Goal: Information Seeking & Learning: Check status

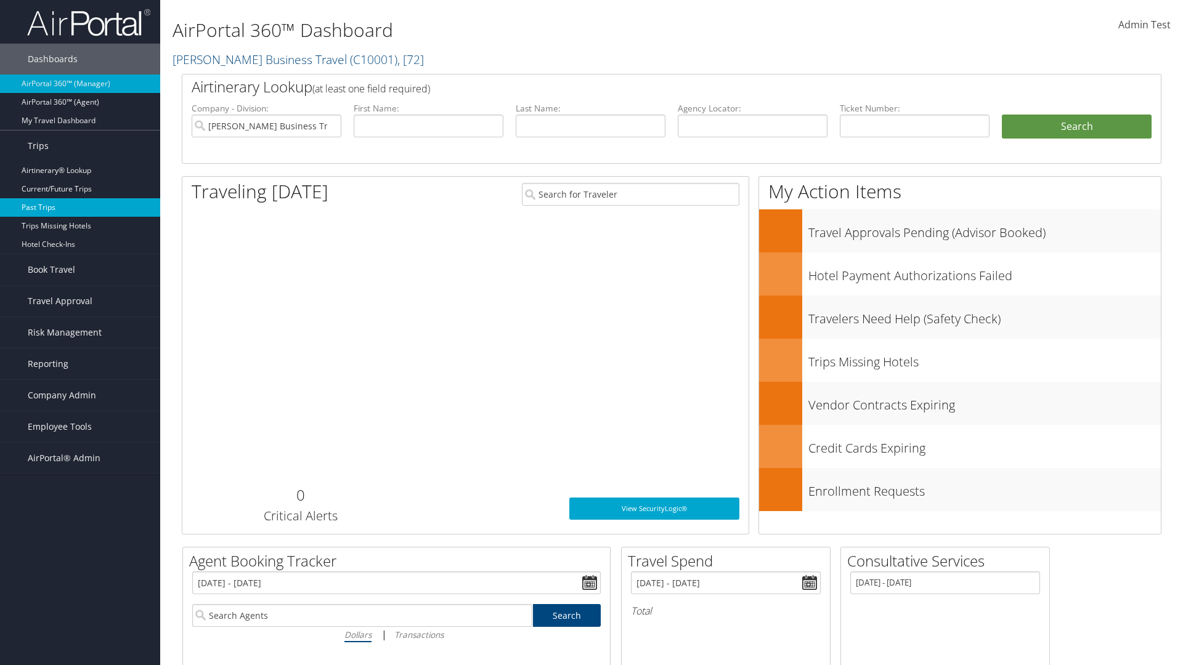
click at [80, 208] on link "Past Trips" at bounding box center [80, 207] width 160 height 18
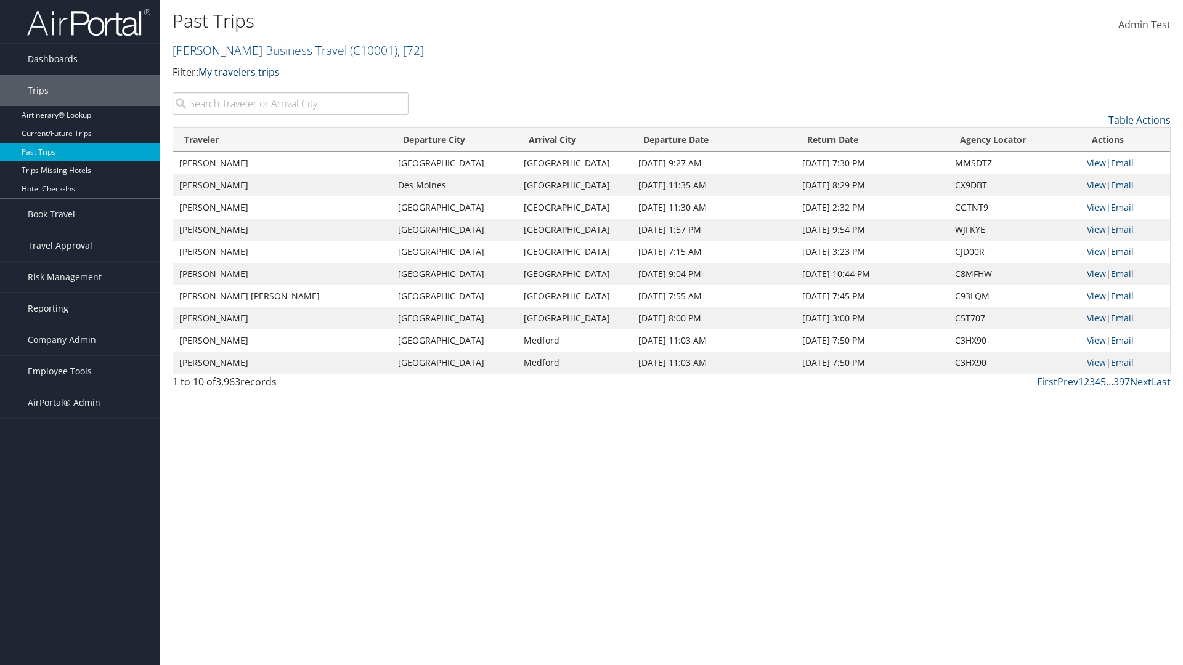
click at [242, 71] on link "My travelers trips" at bounding box center [238, 72] width 81 height 14
click at [282, 91] on link "My trips" at bounding box center [282, 91] width 162 height 21
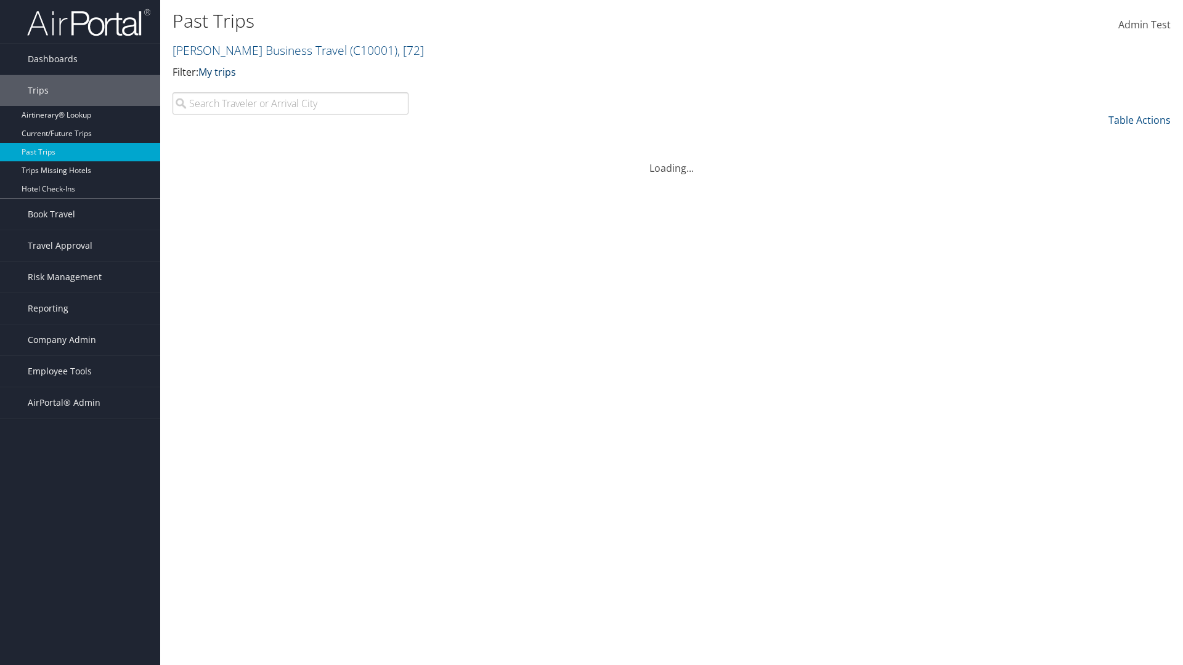
click at [219, 71] on link "My trips" at bounding box center [217, 72] width 38 height 14
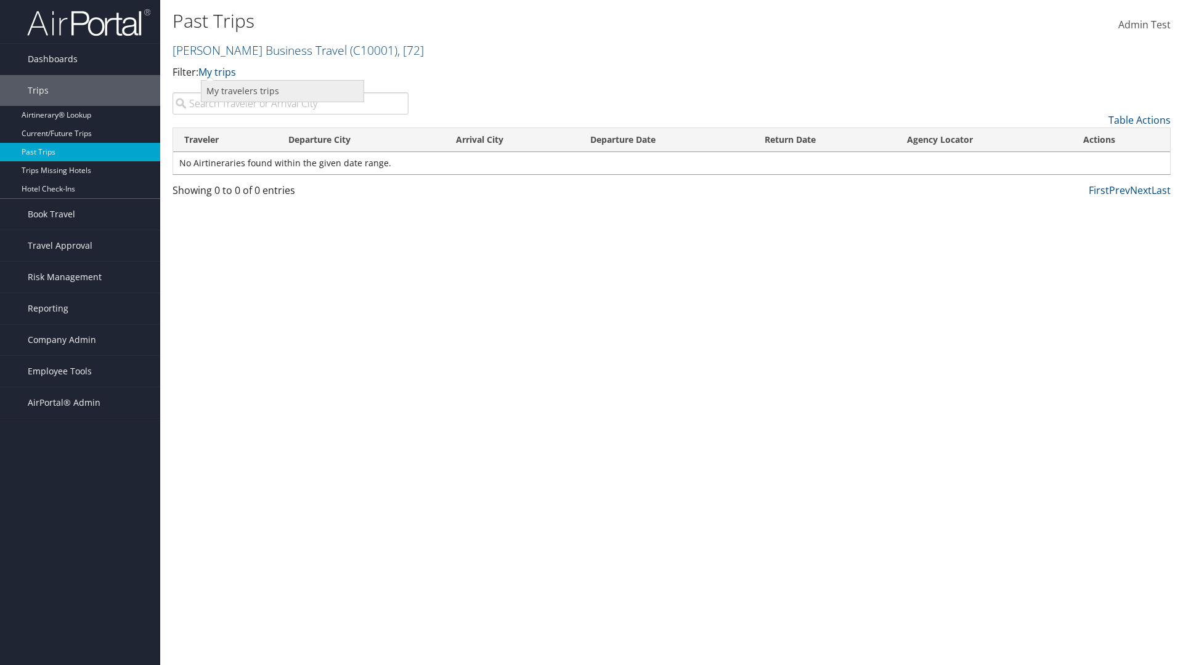
click at [282, 91] on link "My travelers trips" at bounding box center [282, 91] width 162 height 21
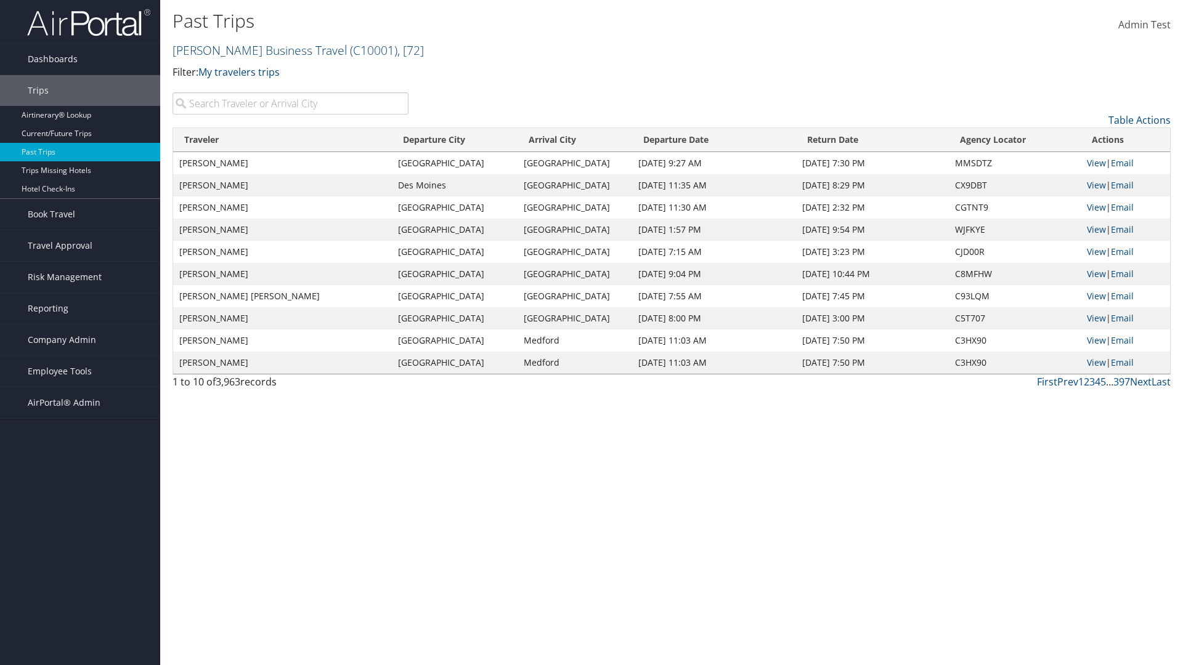
click at [254, 50] on link "Christopherson Business Travel ( C10001 ) , [ 72 ]" at bounding box center [298, 50] width 251 height 17
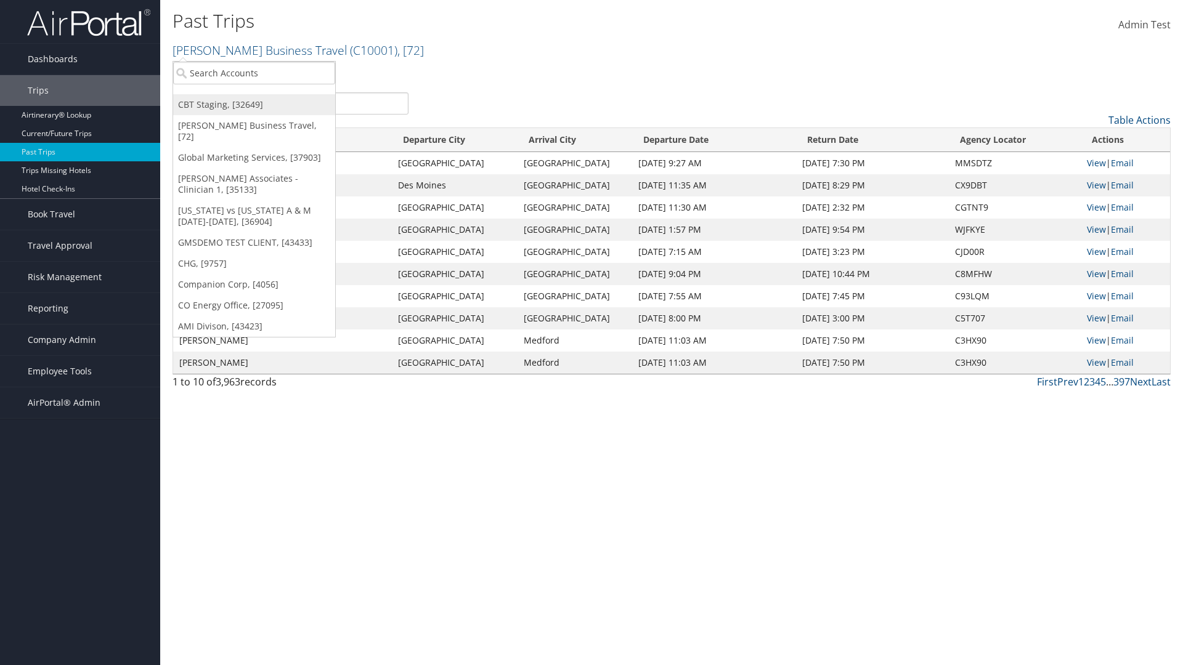
click at [254, 105] on link "CBT Staging, [32649]" at bounding box center [254, 104] width 162 height 21
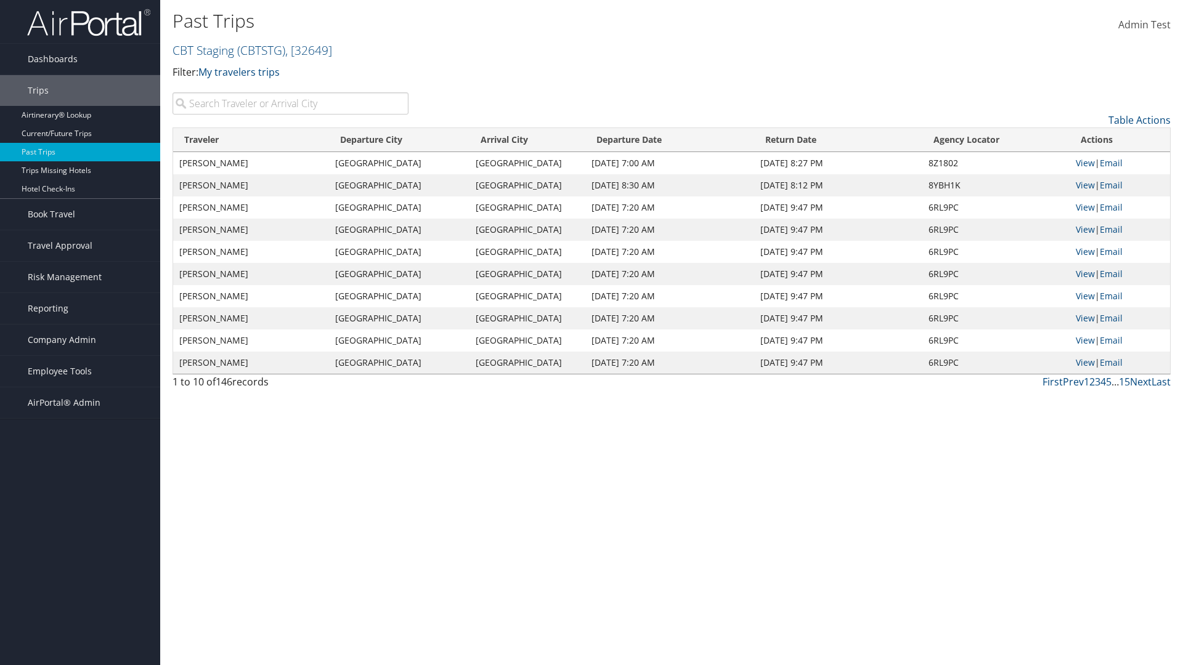
click at [251, 140] on th "Traveler" at bounding box center [251, 140] width 156 height 24
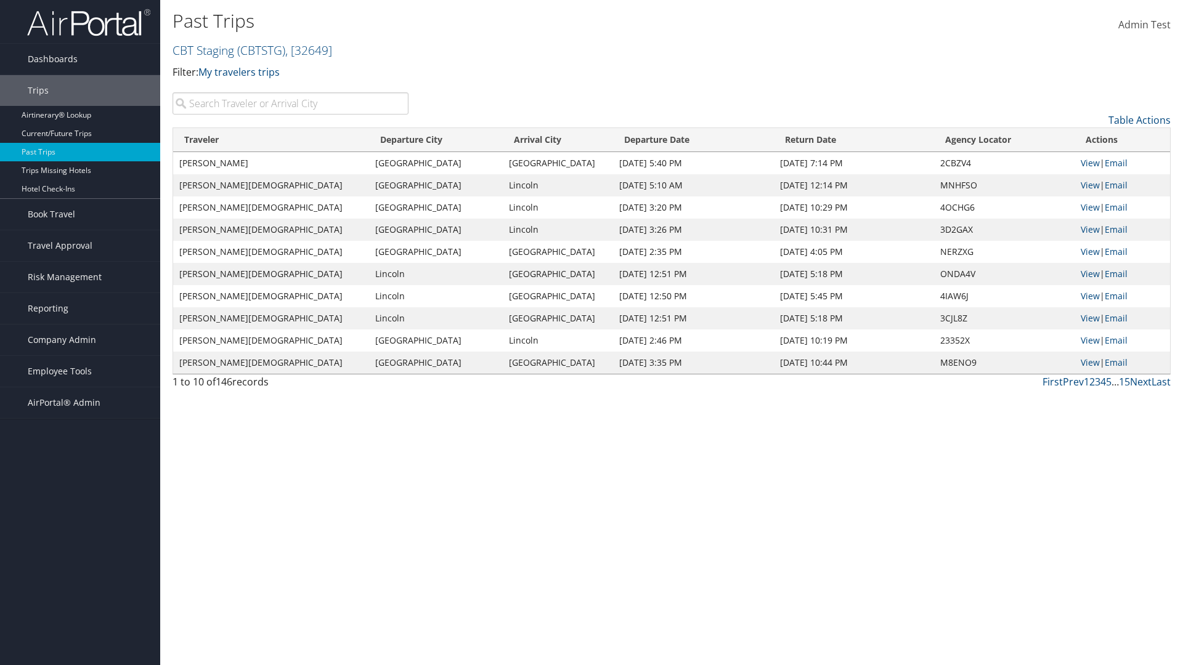
click at [251, 140] on th "Traveler" at bounding box center [271, 140] width 196 height 24
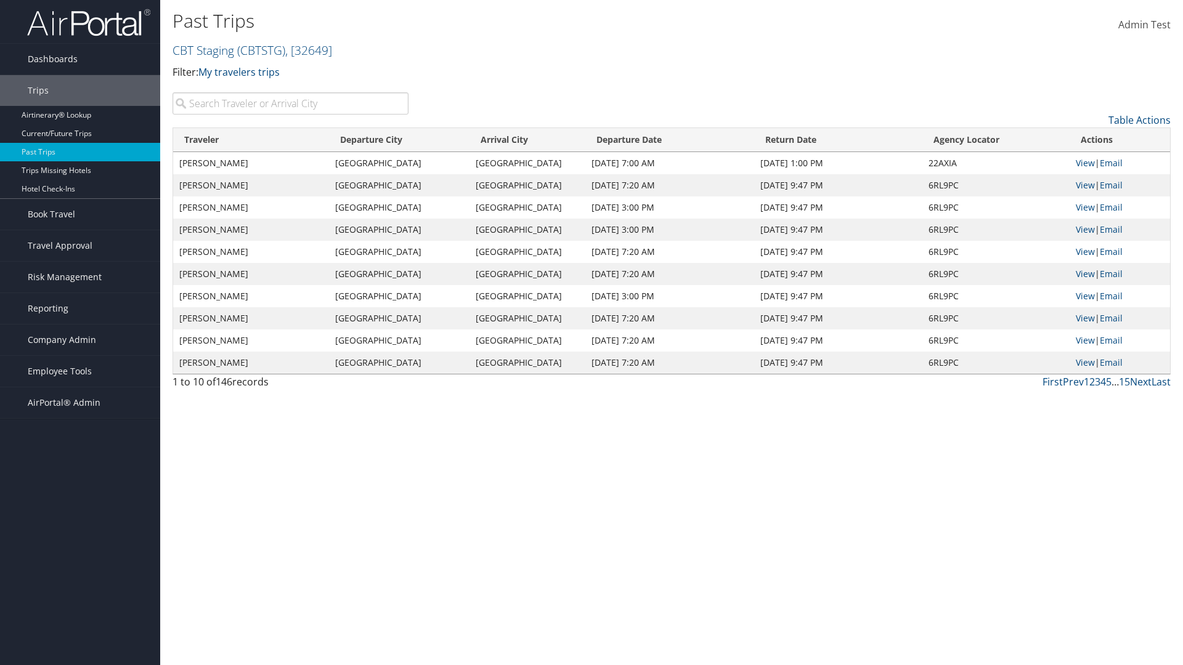
click at [400, 140] on th "Departure City" at bounding box center [399, 140] width 140 height 24
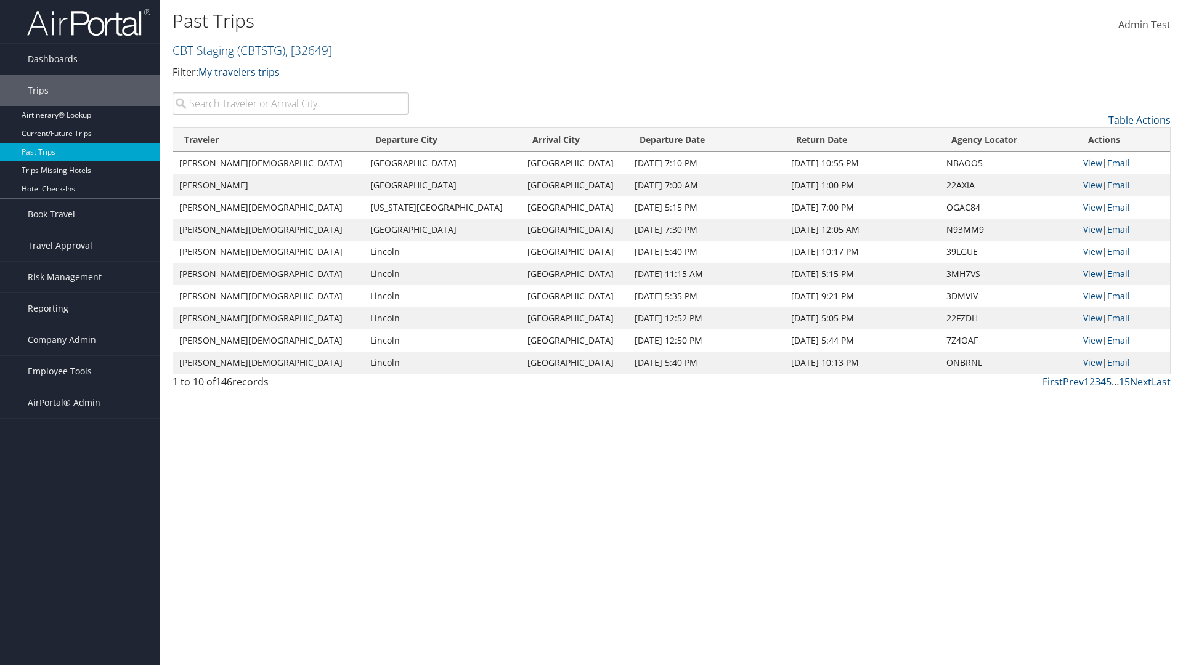
click at [400, 140] on th "Departure City" at bounding box center [442, 140] width 157 height 24
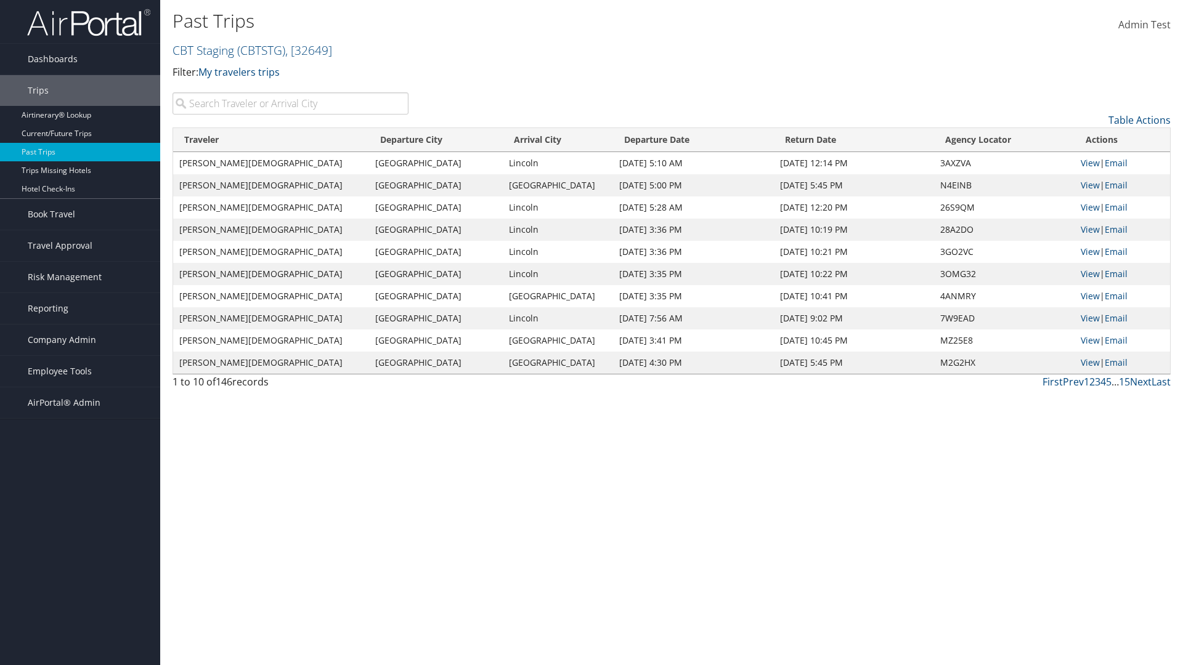
click at [526, 140] on th "Arrival City" at bounding box center [558, 140] width 110 height 24
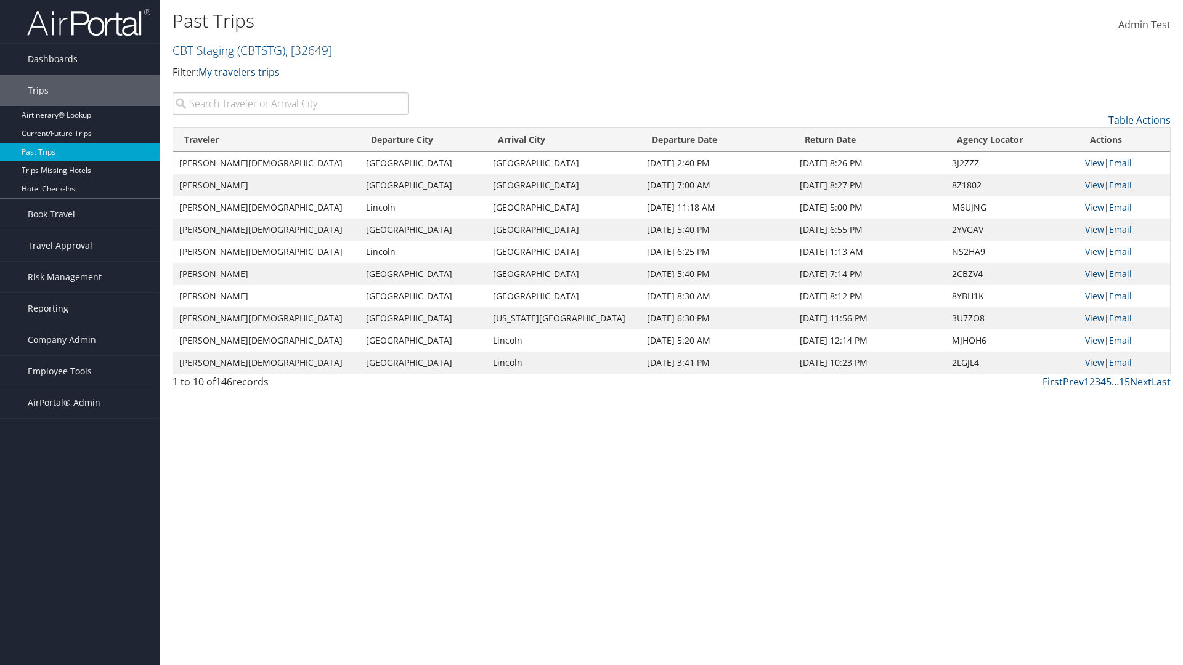
click at [526, 140] on th "Arrival City" at bounding box center [564, 140] width 154 height 24
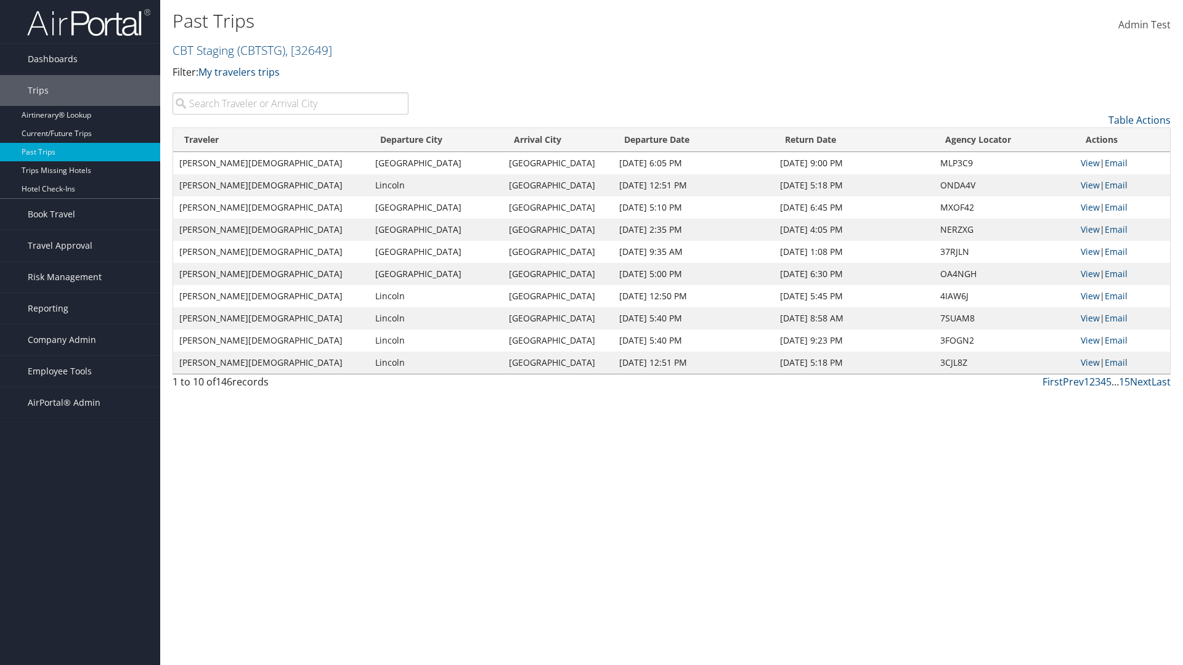
click at [667, 140] on th "Departure Date" at bounding box center [693, 140] width 161 height 24
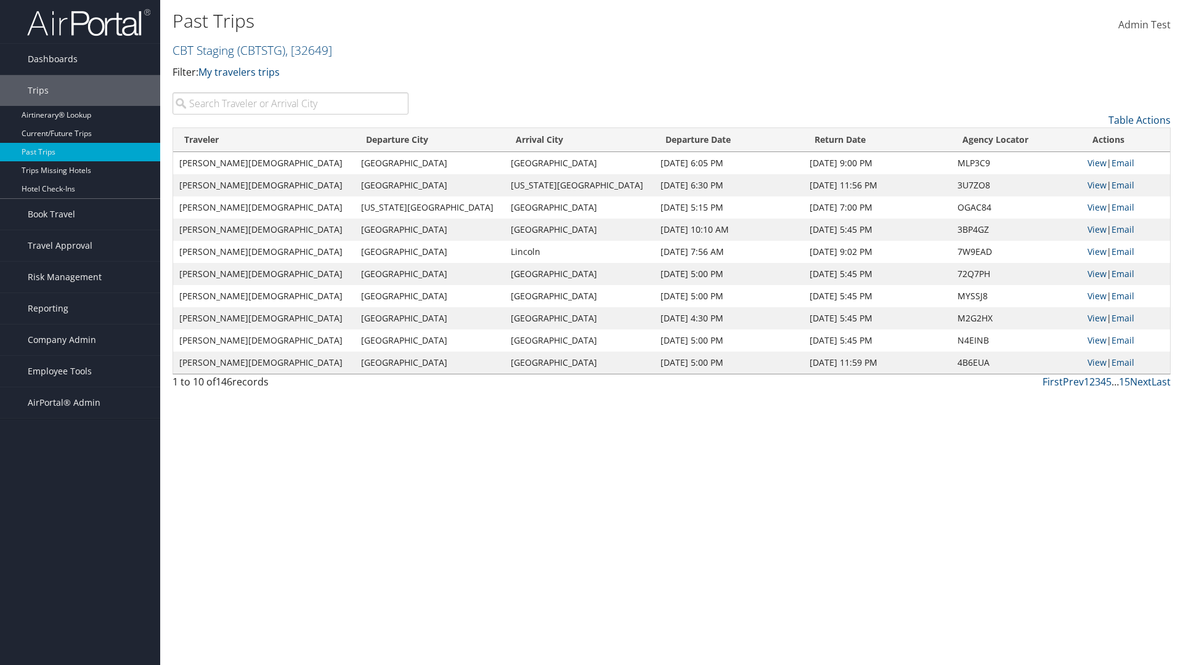
click at [667, 140] on th "Departure Date" at bounding box center [728, 140] width 149 height 24
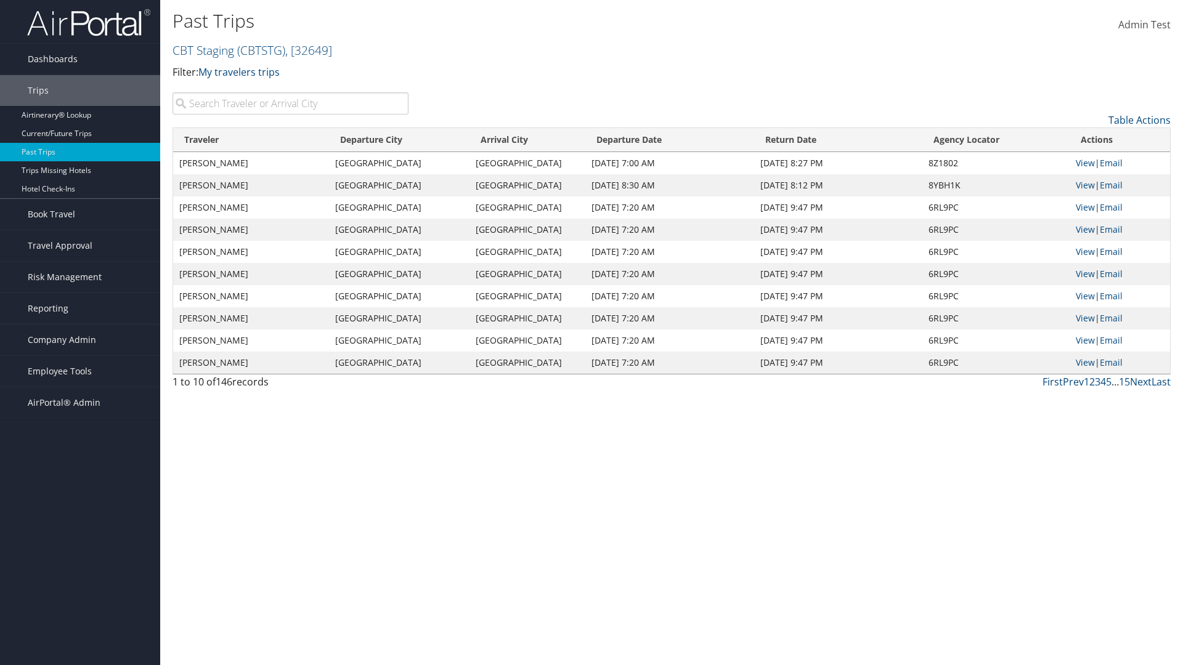
click at [837, 140] on th "Return Date" at bounding box center [838, 140] width 168 height 24
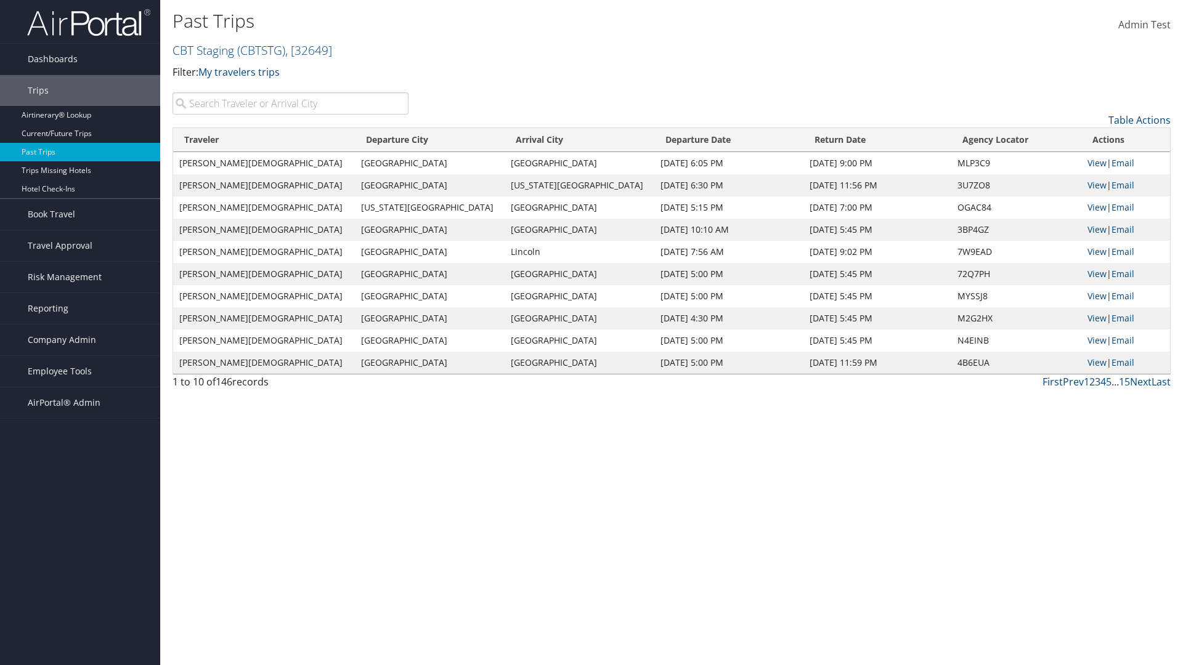
click at [837, 140] on th "Return Date" at bounding box center [877, 140] width 148 height 24
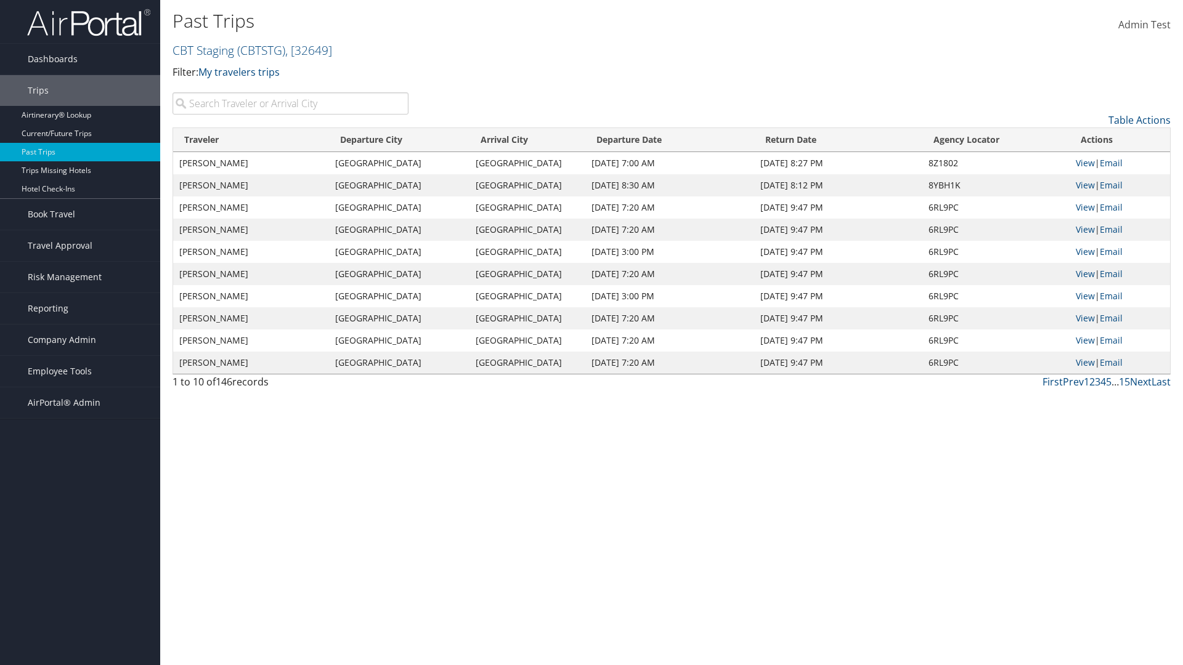
click at [994, 140] on th "Agency Locator" at bounding box center [995, 140] width 147 height 24
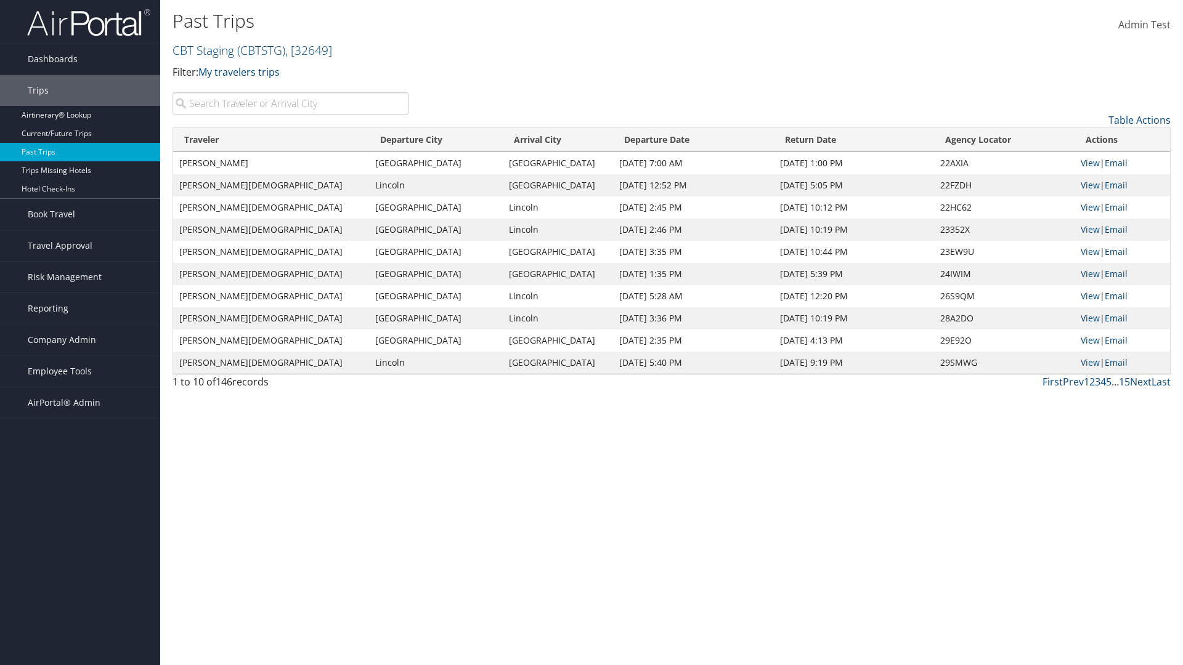
click at [994, 140] on th "Agency Locator" at bounding box center [1004, 140] width 140 height 24
